Goal: Task Accomplishment & Management: Complete application form

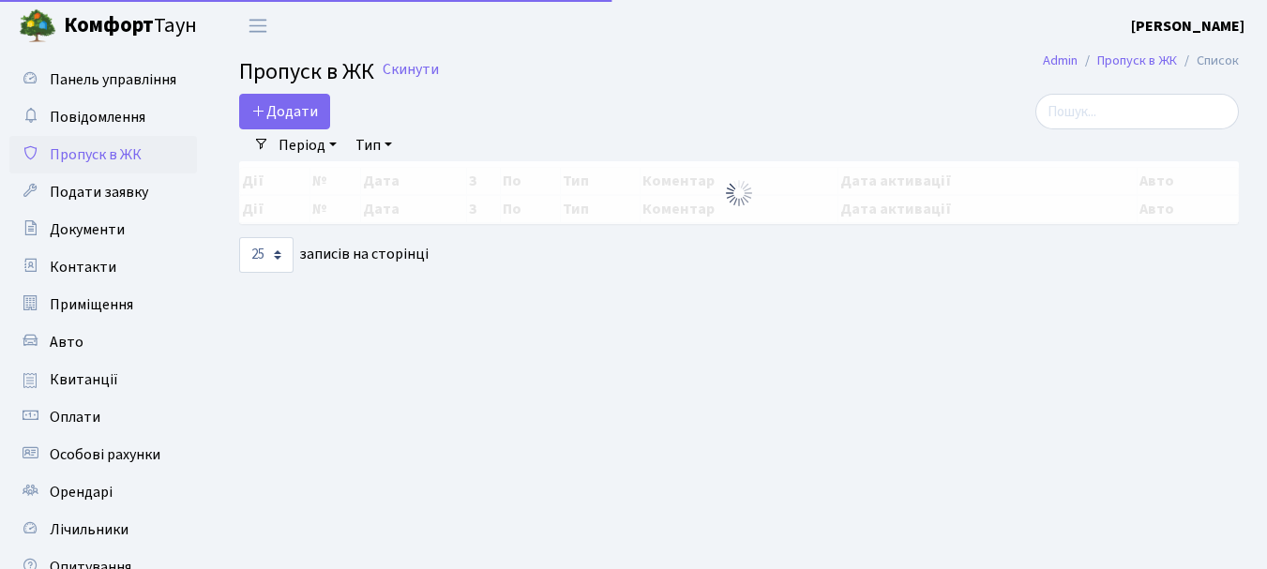
select select "25"
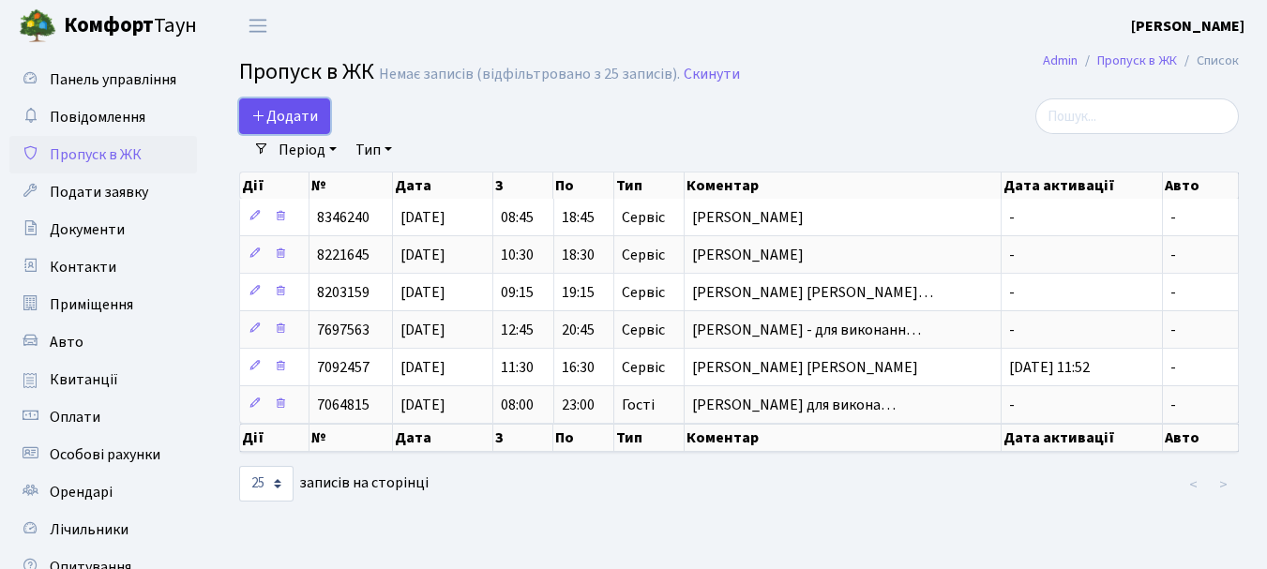
click at [286, 103] on link "Додати" at bounding box center [284, 117] width 91 height 36
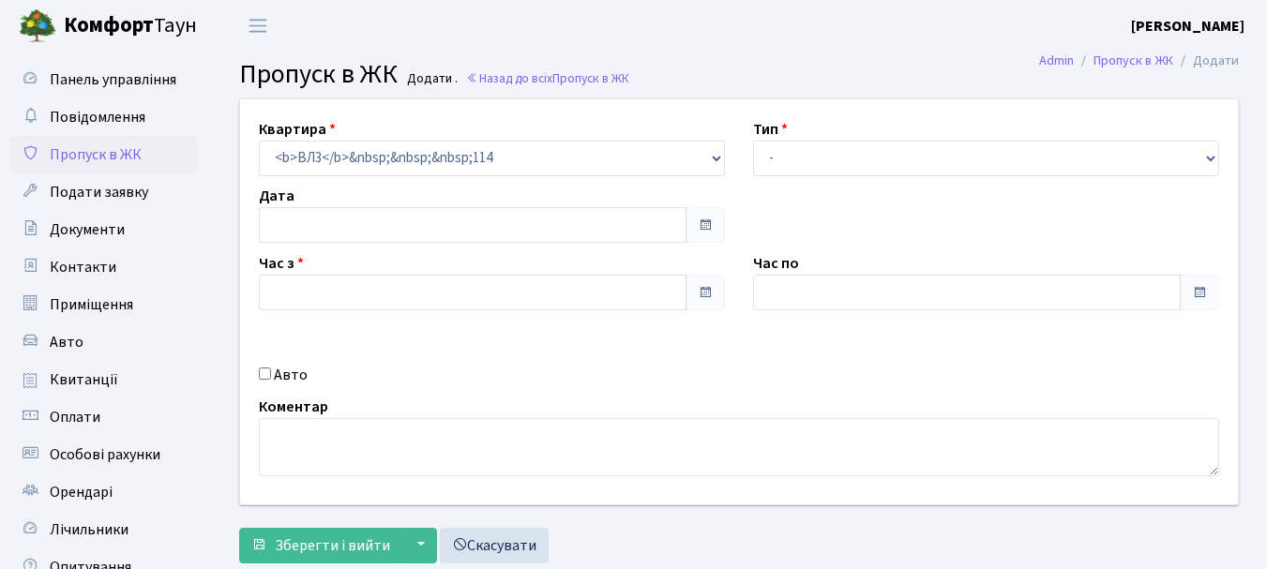
type input "[DATE]"
type input "20:00"
type input "21:00"
click at [699, 227] on span at bounding box center [705, 225] width 15 height 15
click at [705, 229] on span at bounding box center [705, 225] width 15 height 15
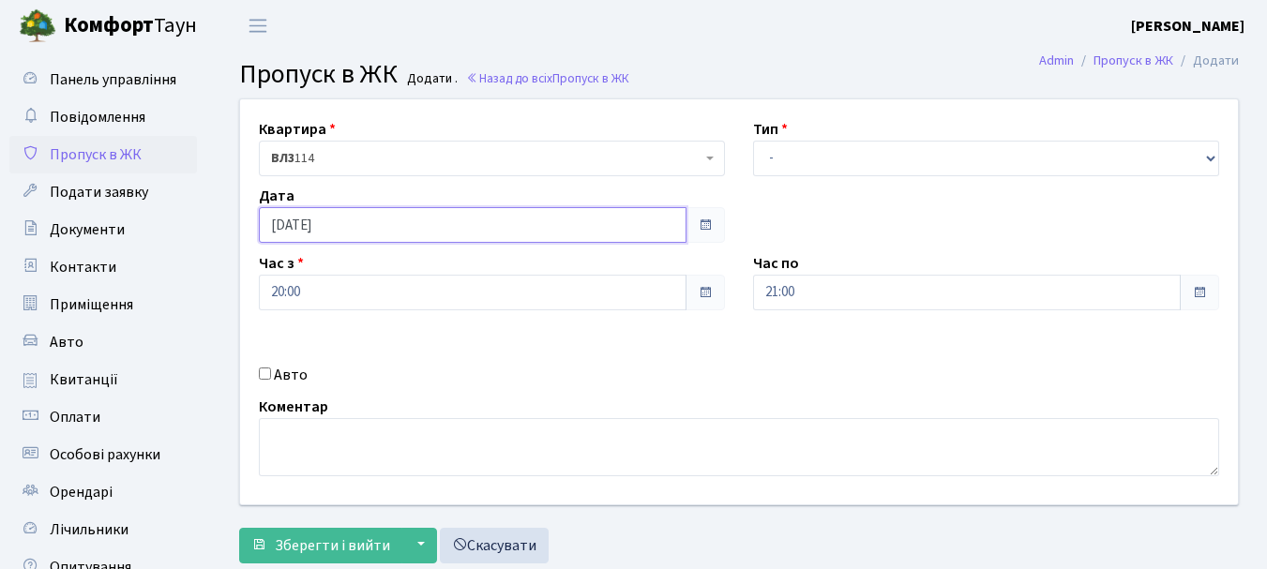
click at [399, 234] on input "[DATE]" at bounding box center [473, 225] width 428 height 36
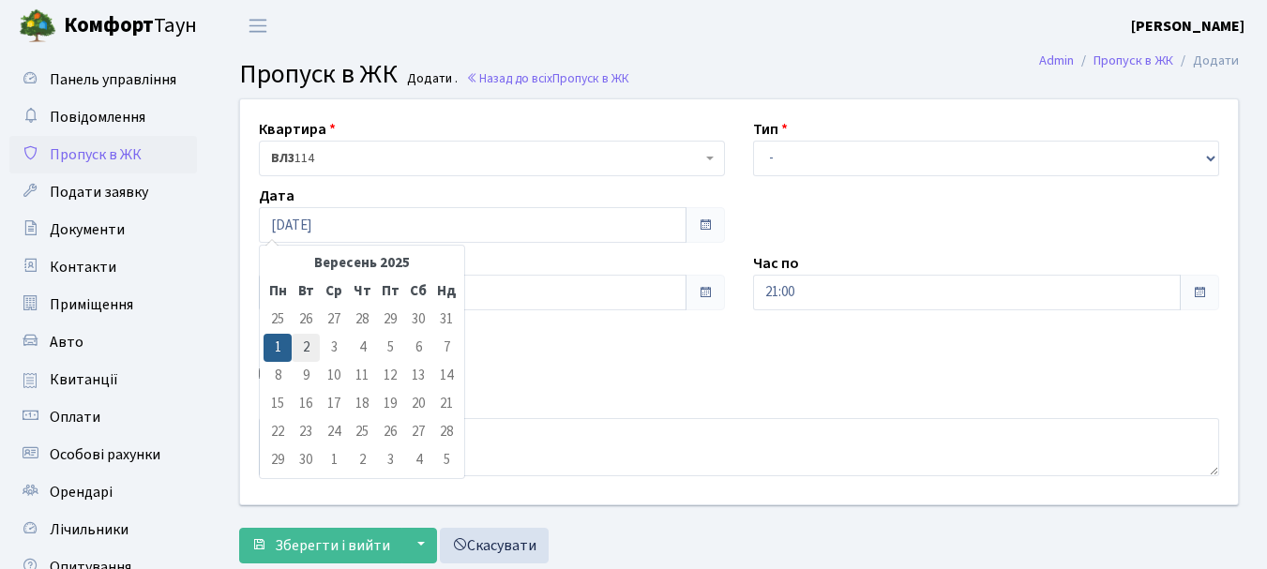
click at [301, 348] on td "2" at bounding box center [306, 348] width 28 height 28
type input "[DATE]"
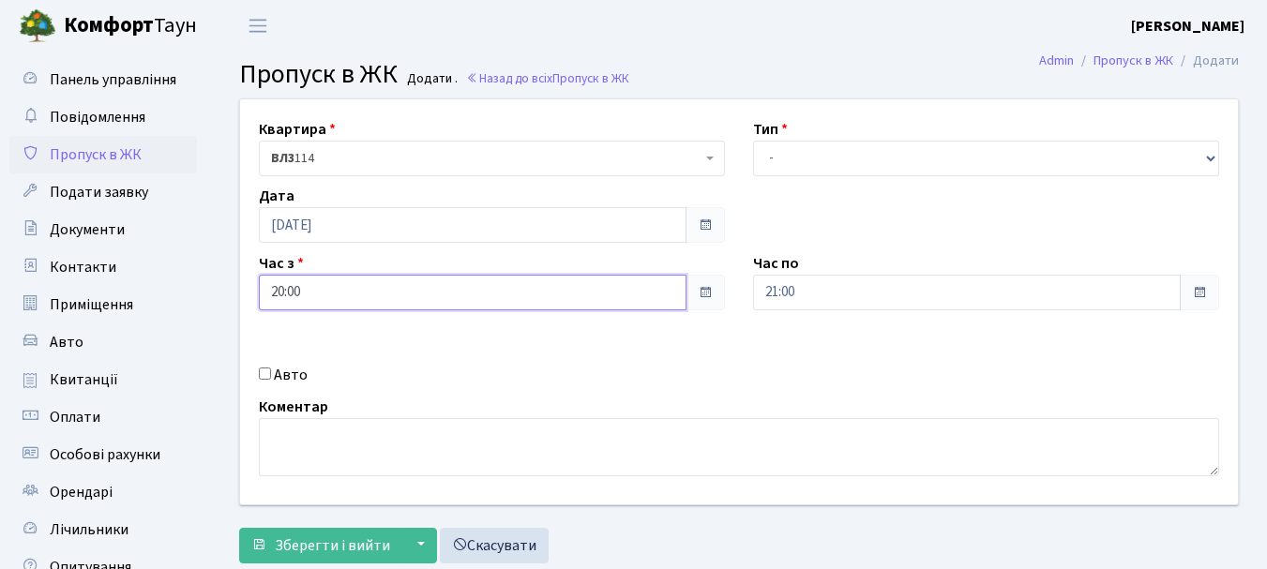
click at [348, 298] on input "20:00" at bounding box center [473, 293] width 428 height 36
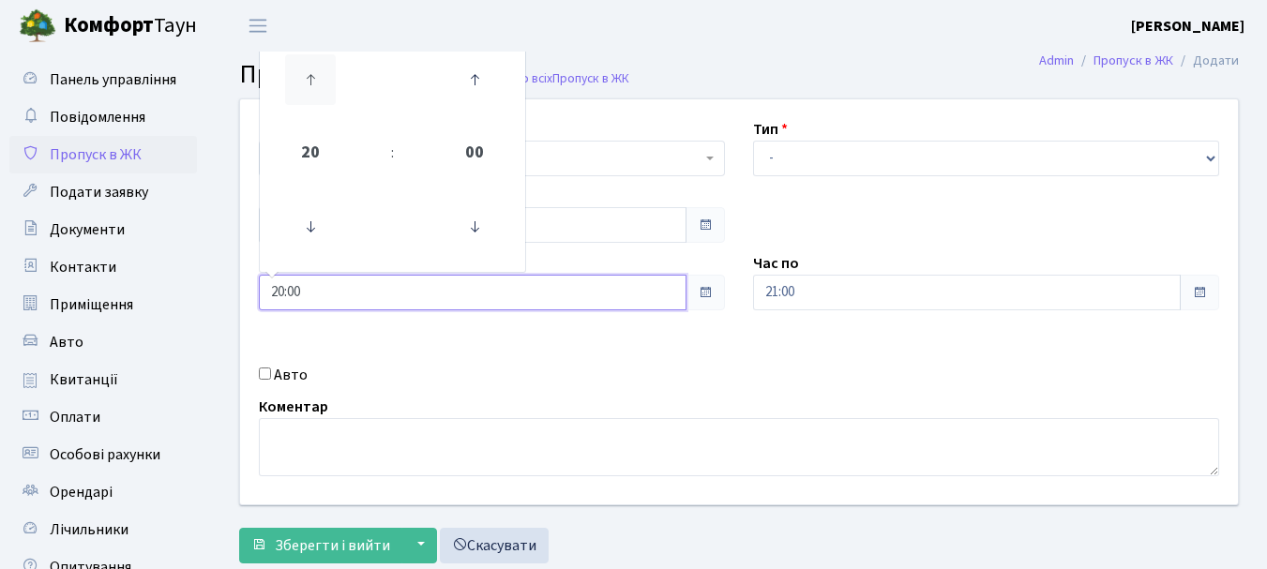
click at [309, 84] on icon at bounding box center [310, 79] width 51 height 51
click at [315, 79] on icon at bounding box center [310, 79] width 51 height 51
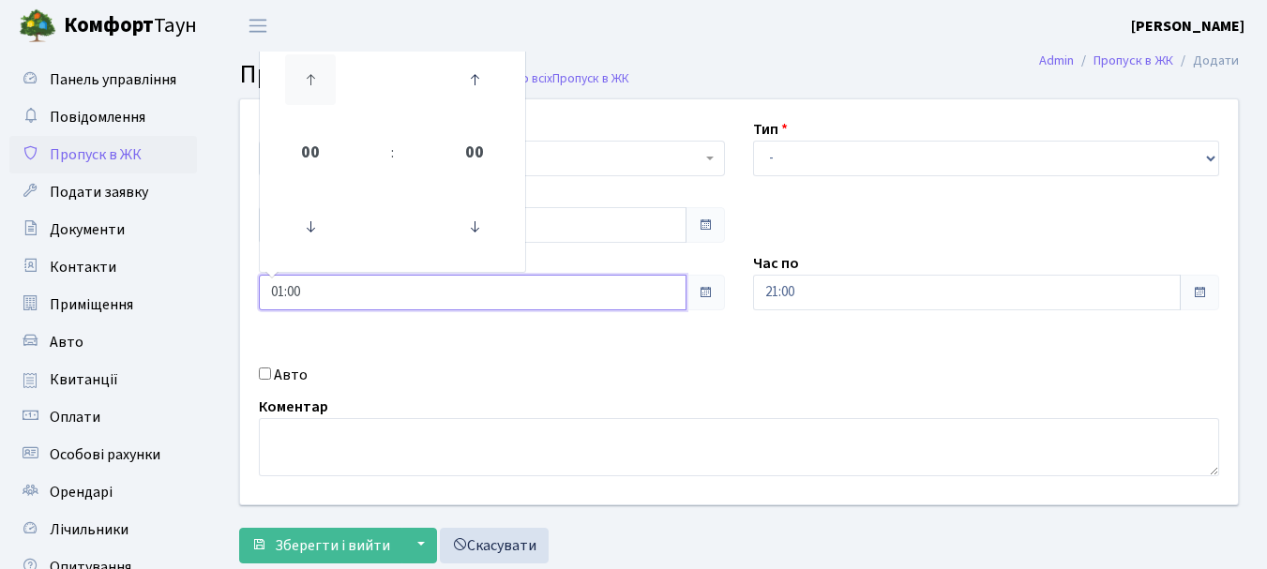
click at [315, 79] on icon at bounding box center [310, 79] width 51 height 51
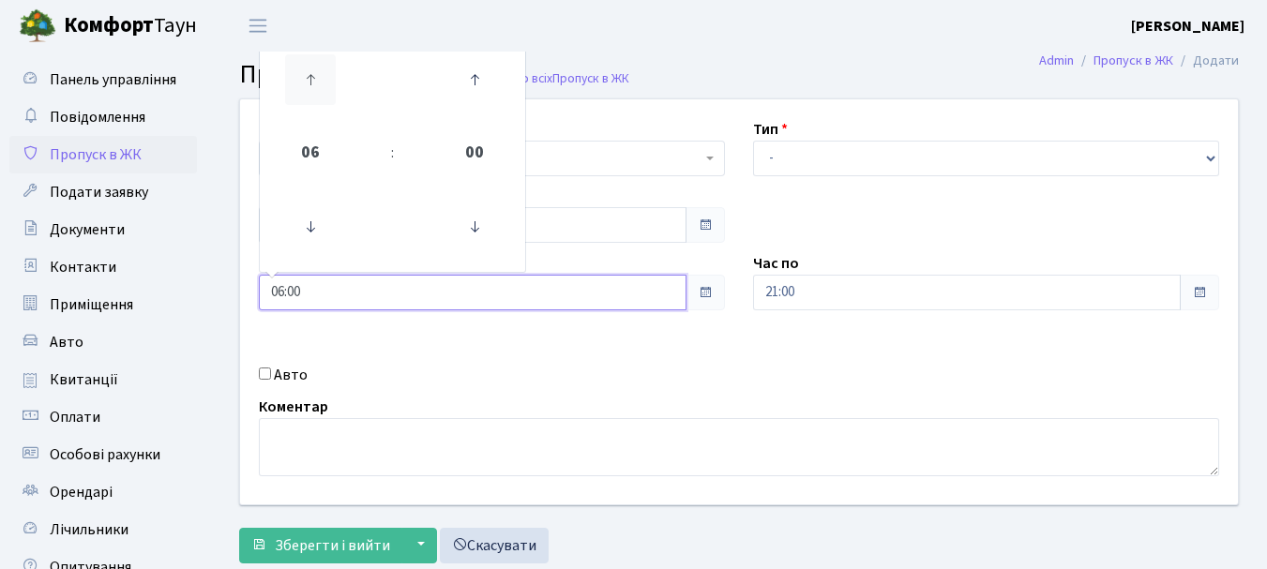
click at [315, 79] on icon at bounding box center [310, 79] width 51 height 51
click at [314, 79] on icon at bounding box center [310, 79] width 51 height 51
type input "08:00"
click at [305, 150] on span "08" at bounding box center [310, 153] width 51 height 51
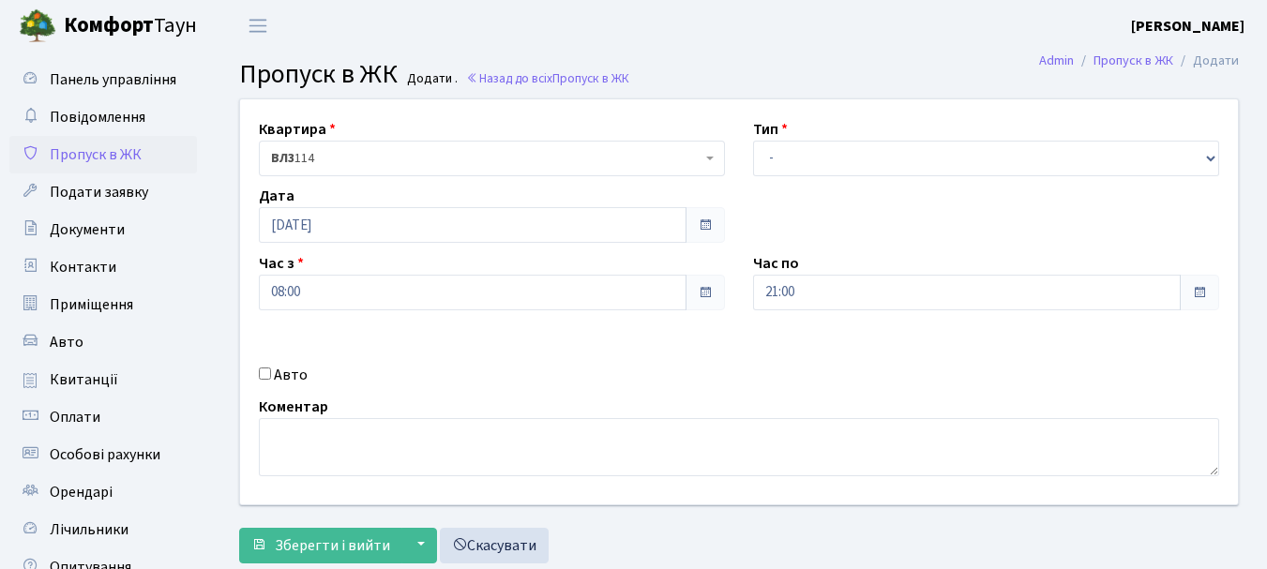
click at [830, 366] on div "Квартира <b>ВЛ3</b>&nbsp;&nbsp;&nbsp;114 <b>ВЛ3</b>&nbsp;&nbsp;&nbsp;252 ВЛ3 11…" at bounding box center [739, 301] width 1026 height 405
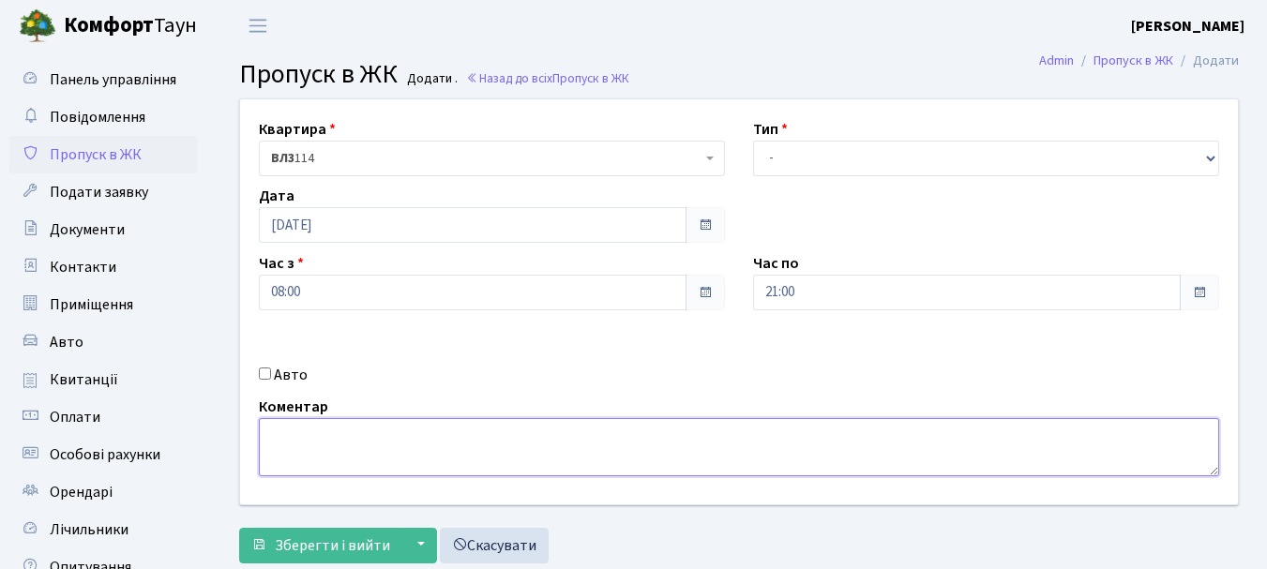
click at [439, 447] on textarea at bounding box center [739, 447] width 961 height 58
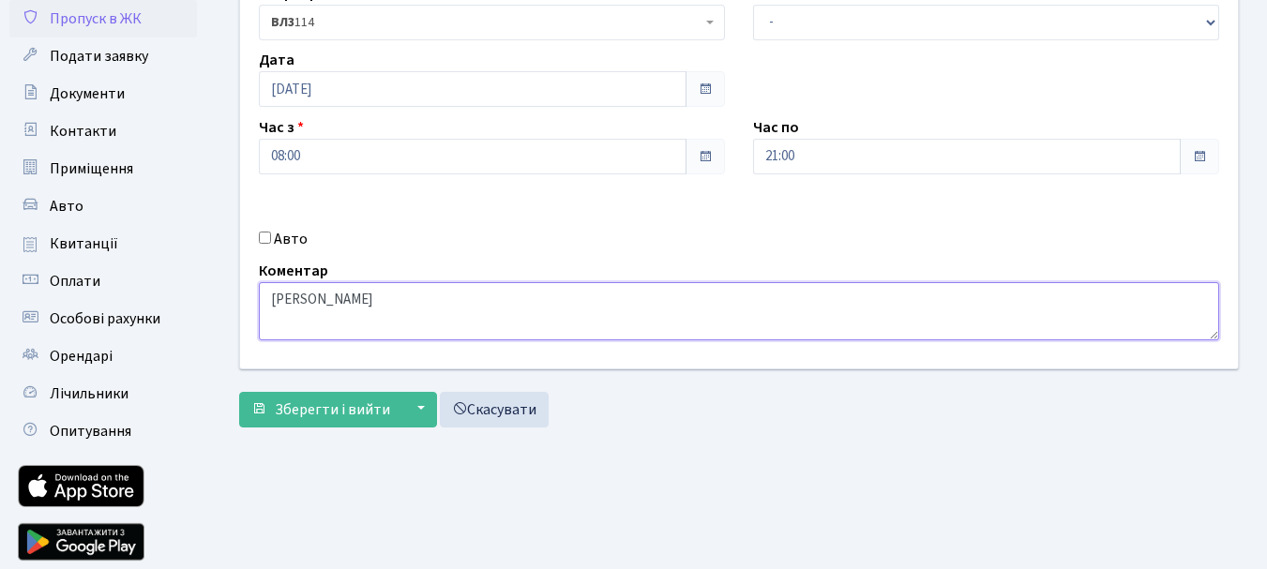
scroll to position [138, 0]
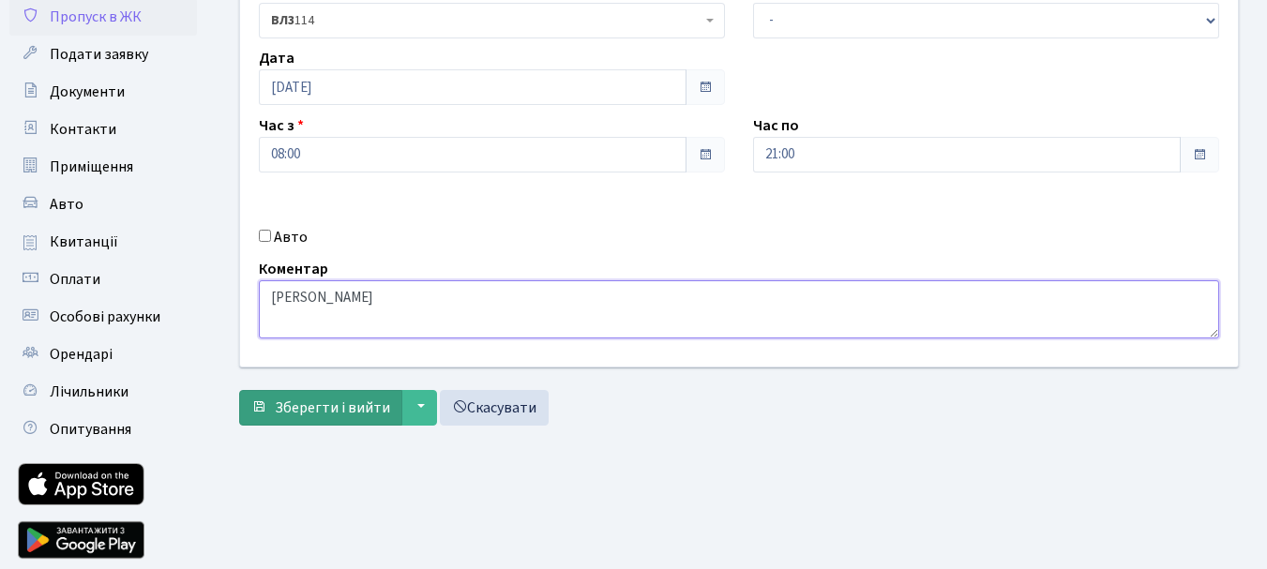
type textarea "[PERSON_NAME]"
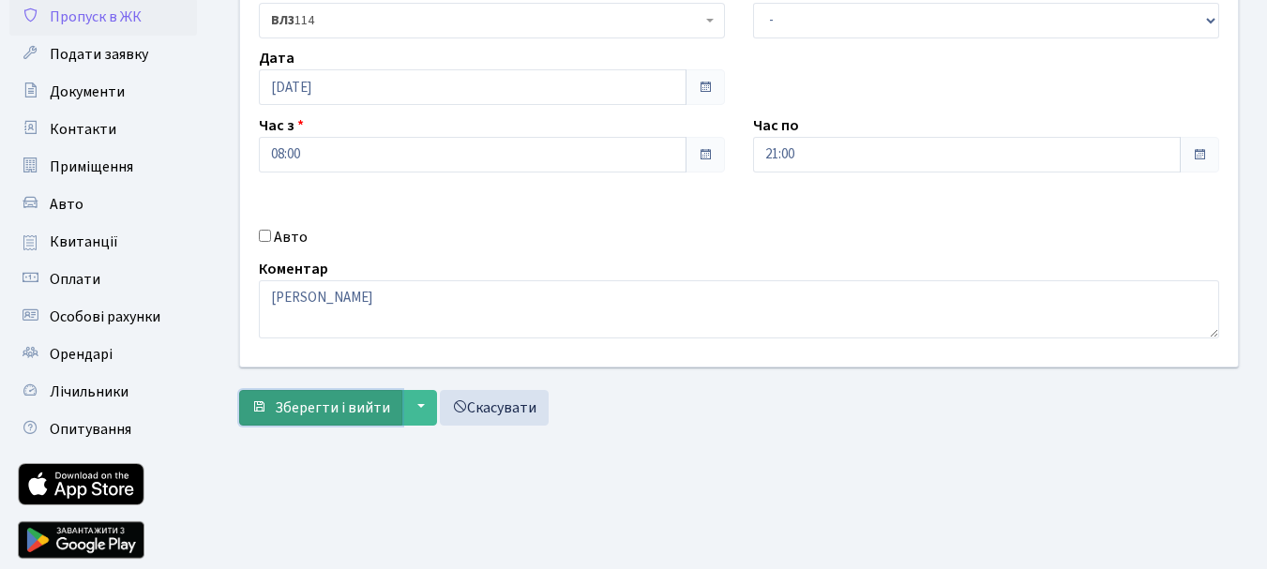
click at [329, 406] on span "Зберегти і вийти" at bounding box center [332, 408] width 115 height 21
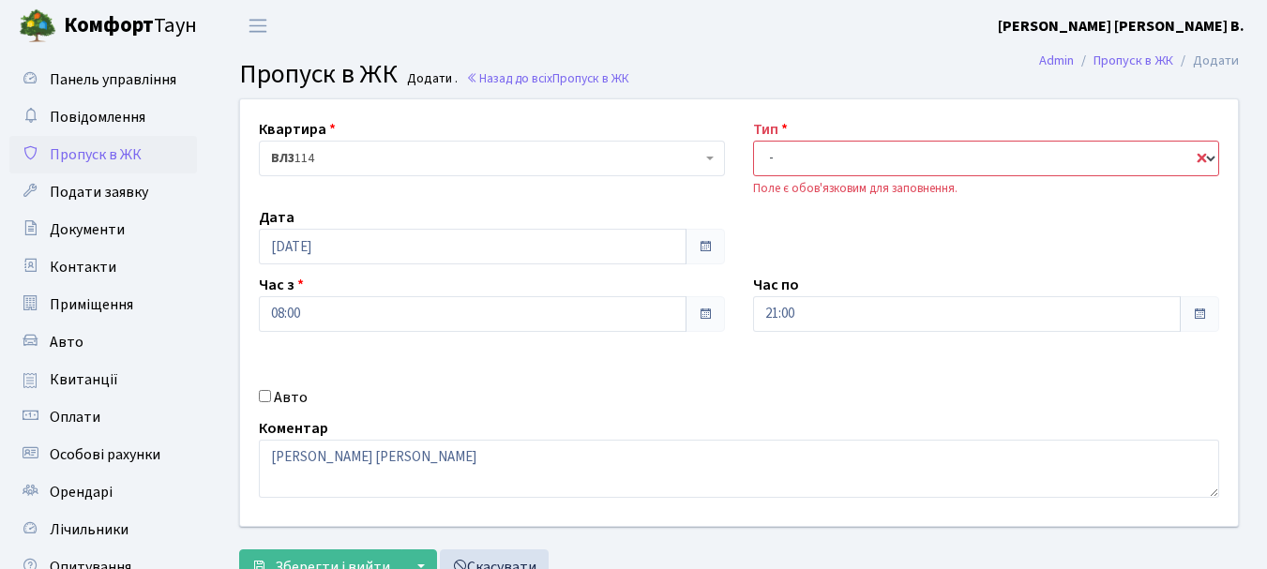
click at [840, 159] on select "- Доставка Таксі Гості Сервіс" at bounding box center [986, 159] width 466 height 36
select select "18"
click at [753, 141] on select "- Доставка Таксі Гості Сервіс" at bounding box center [986, 159] width 466 height 36
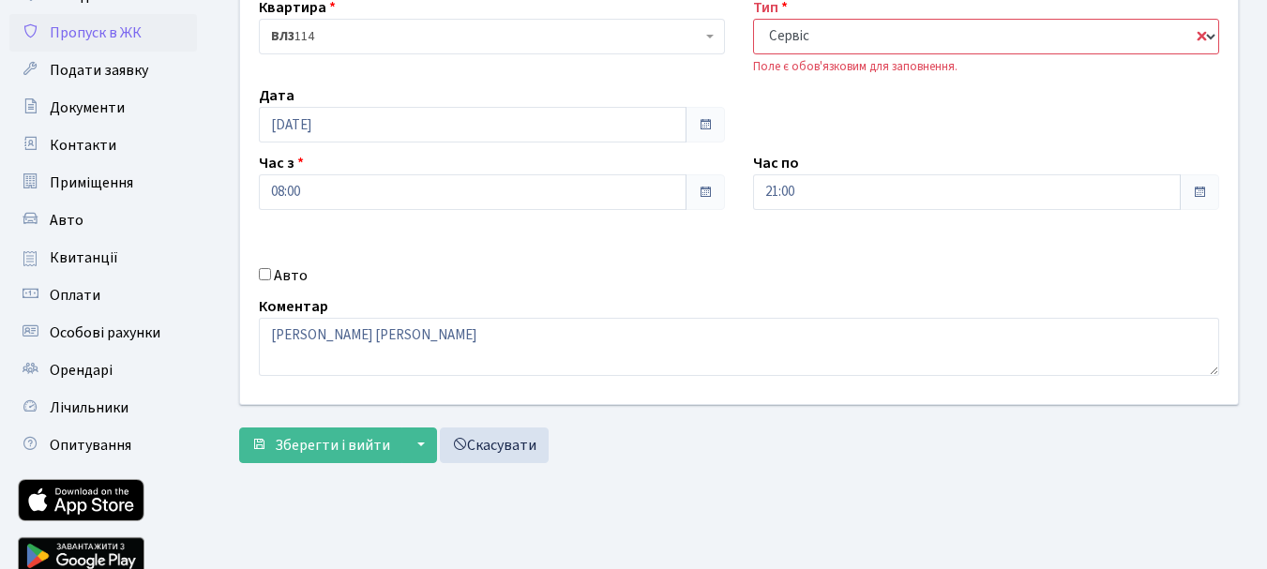
scroll to position [154, 0]
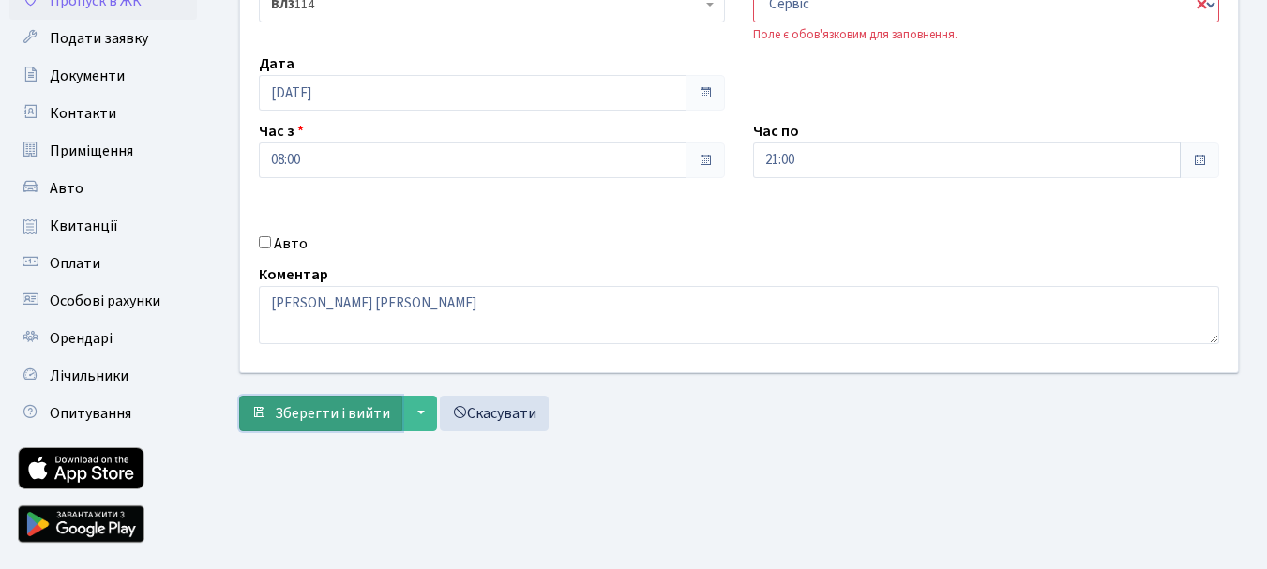
click at [335, 408] on span "Зберегти і вийти" at bounding box center [332, 413] width 115 height 21
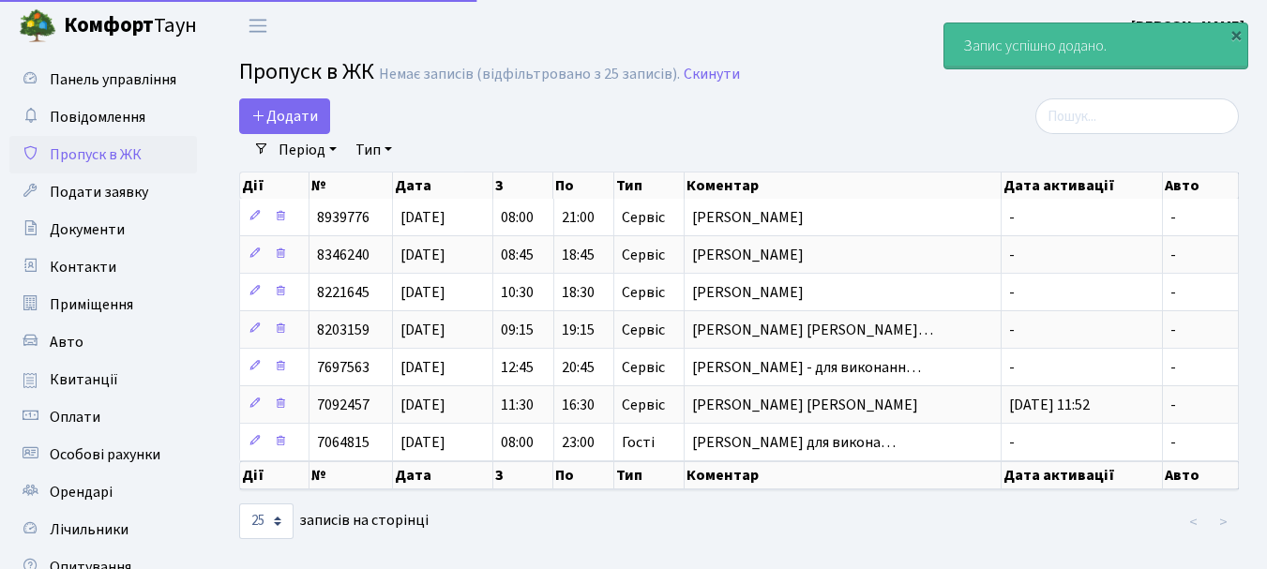
select select "25"
